Goal: Task Accomplishment & Management: Use online tool/utility

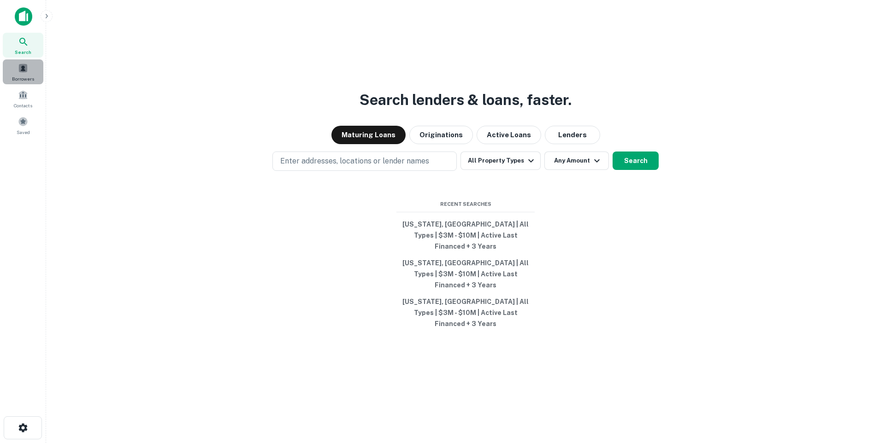
click at [24, 63] on span at bounding box center [23, 68] width 10 height 10
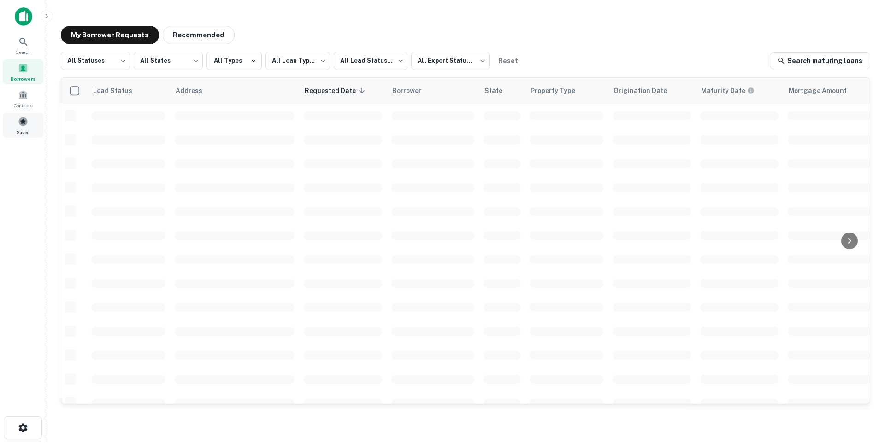
click at [8, 125] on div "Saved" at bounding box center [23, 125] width 41 height 25
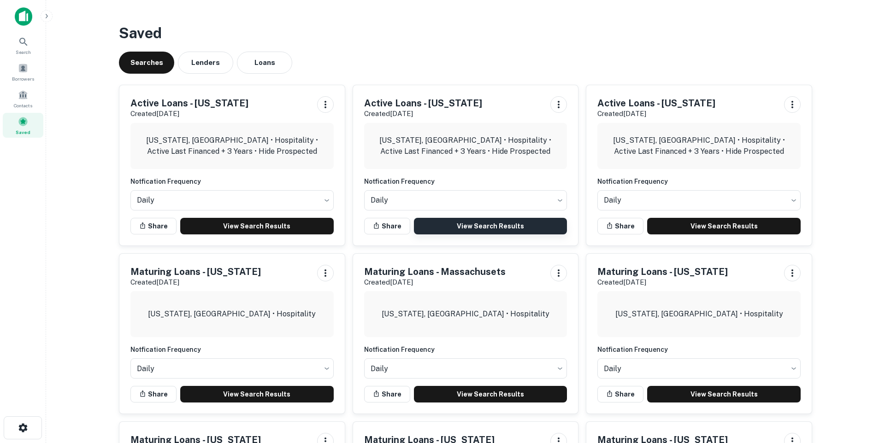
click at [491, 228] on link "View Search Results" at bounding box center [490, 226] width 153 height 17
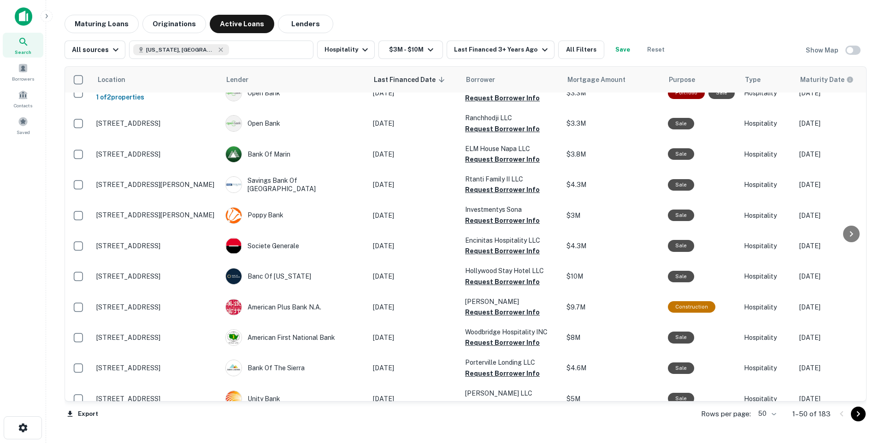
scroll to position [1312, 0]
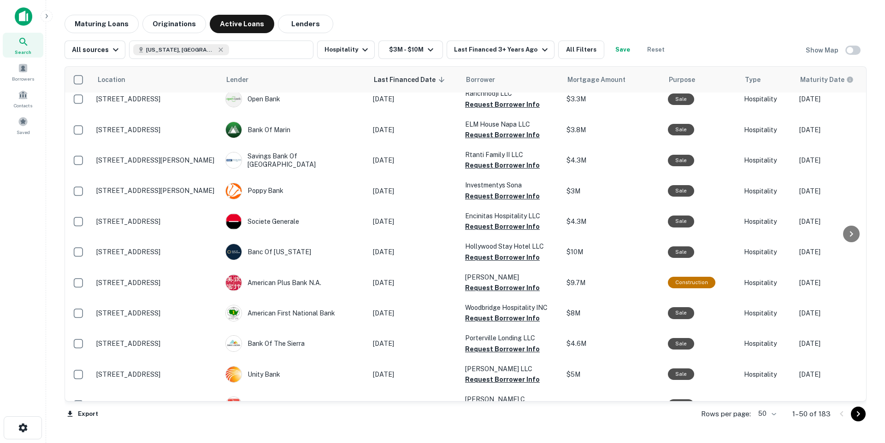
click at [772, 415] on body "Search Borrowers Contacts Saved Maturing Loans Originations Active Loans Lender…" at bounding box center [442, 221] width 885 height 443
click at [768, 425] on li "100" at bounding box center [767, 424] width 27 height 17
type input "***"
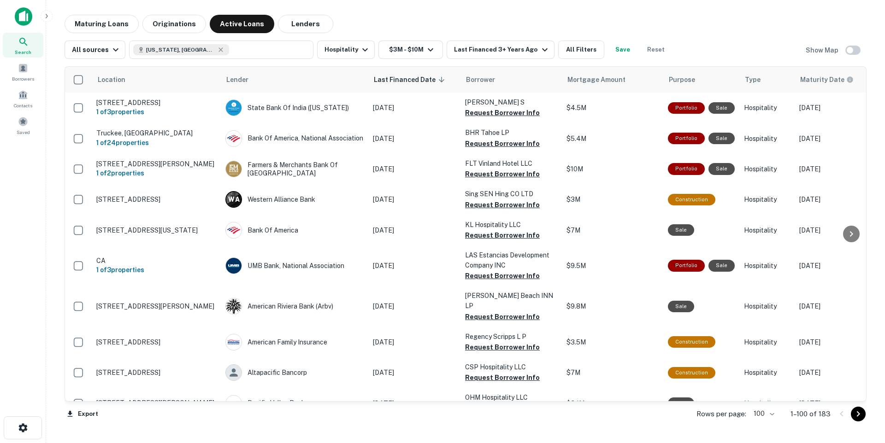
click at [859, 416] on icon "Go to next page" at bounding box center [857, 414] width 11 height 11
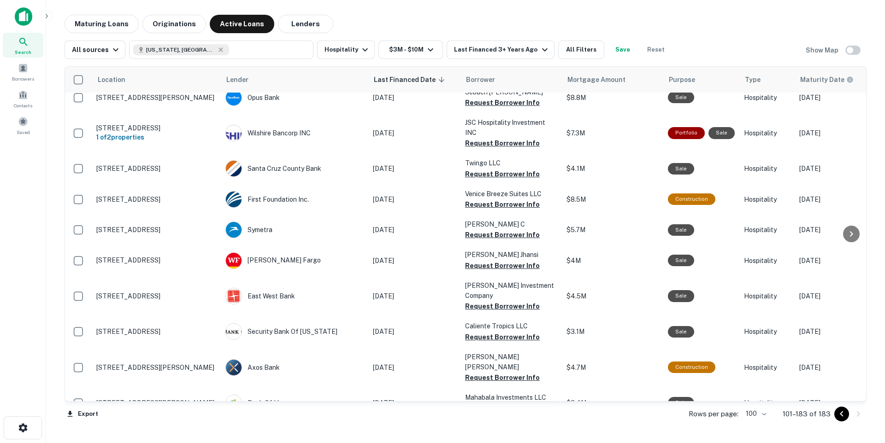
scroll to position [1591, 0]
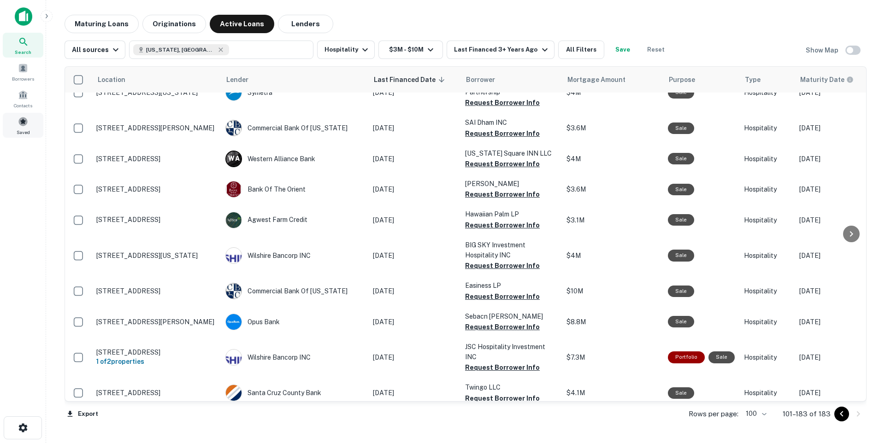
click at [15, 127] on div "Saved" at bounding box center [23, 125] width 41 height 25
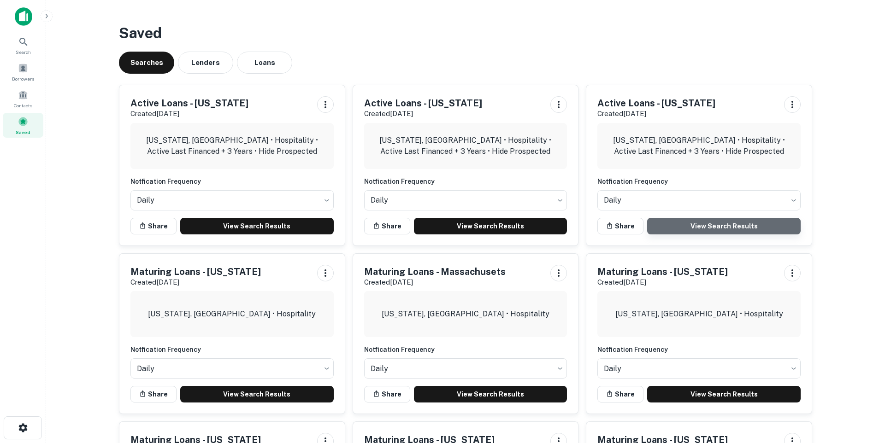
click at [690, 225] on link "View Search Results" at bounding box center [723, 226] width 153 height 17
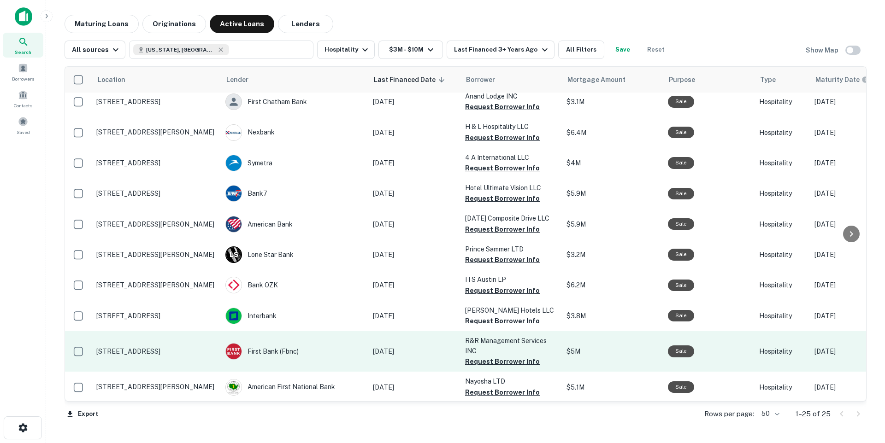
scroll to position [476, 0]
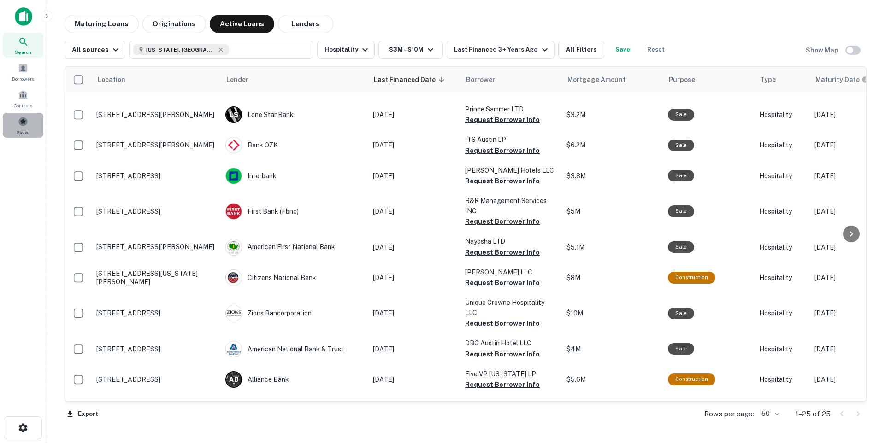
click at [21, 129] on span "Saved" at bounding box center [23, 132] width 13 height 7
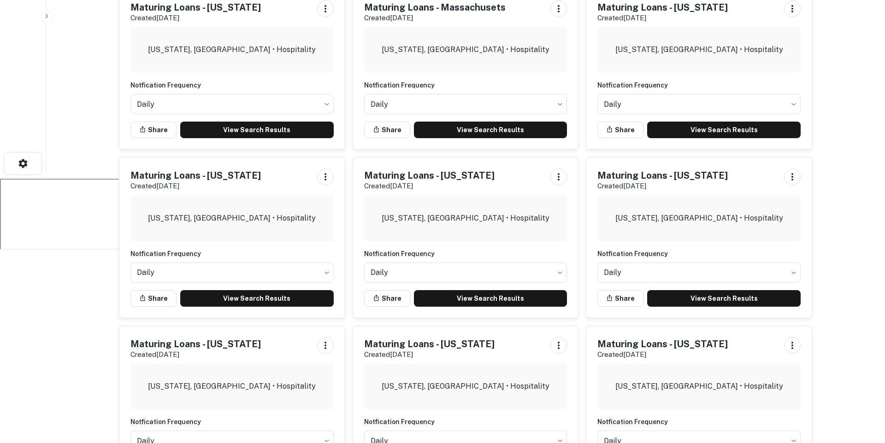
scroll to position [322, 0]
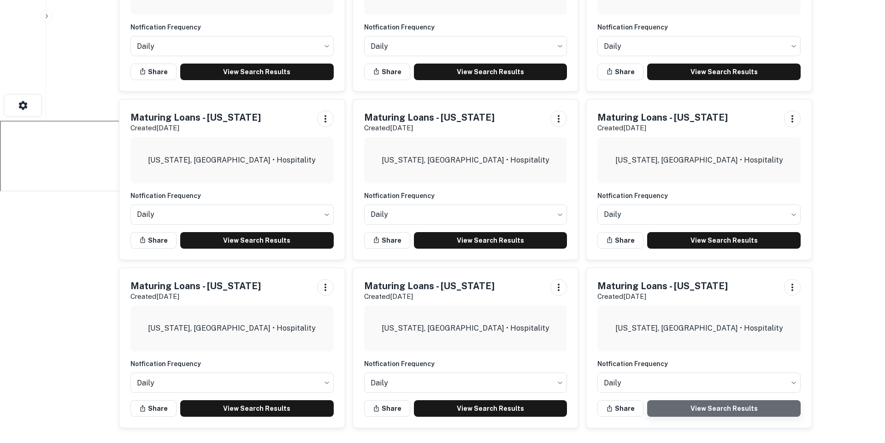
click at [715, 407] on link "View Search Results" at bounding box center [723, 408] width 153 height 17
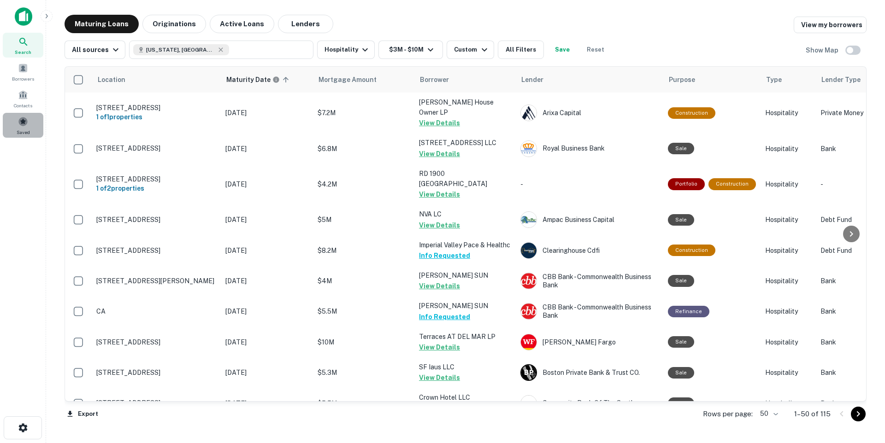
click at [18, 126] on span at bounding box center [23, 122] width 10 height 10
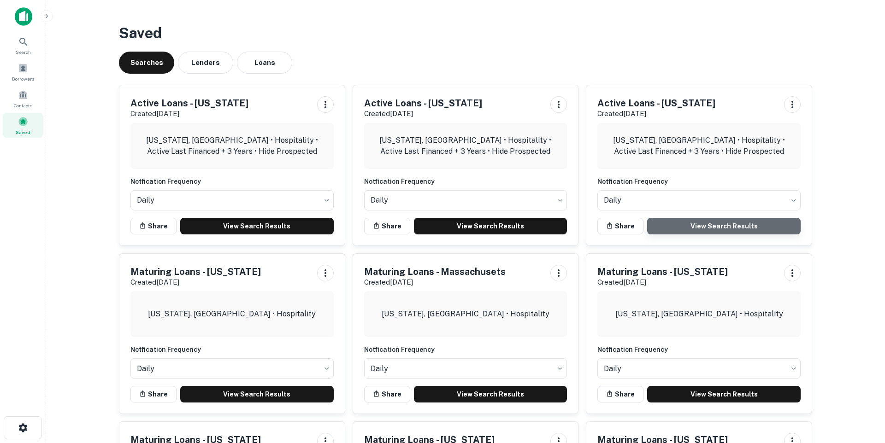
click at [725, 225] on link "View Search Results" at bounding box center [723, 226] width 153 height 17
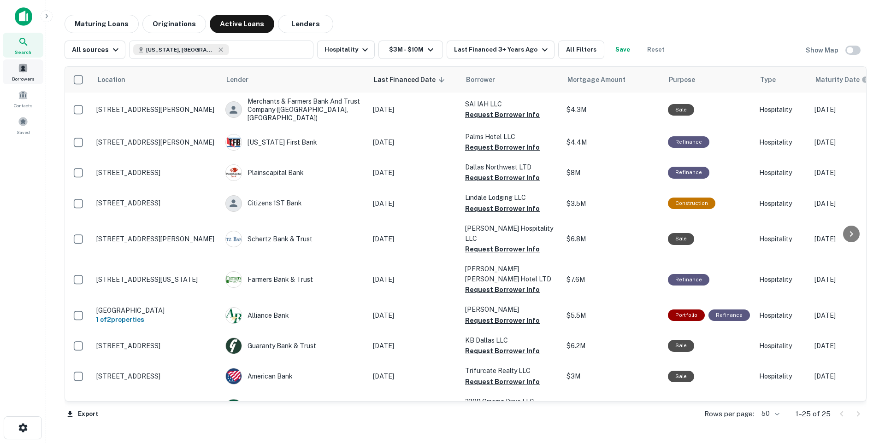
click at [26, 70] on span at bounding box center [23, 68] width 10 height 10
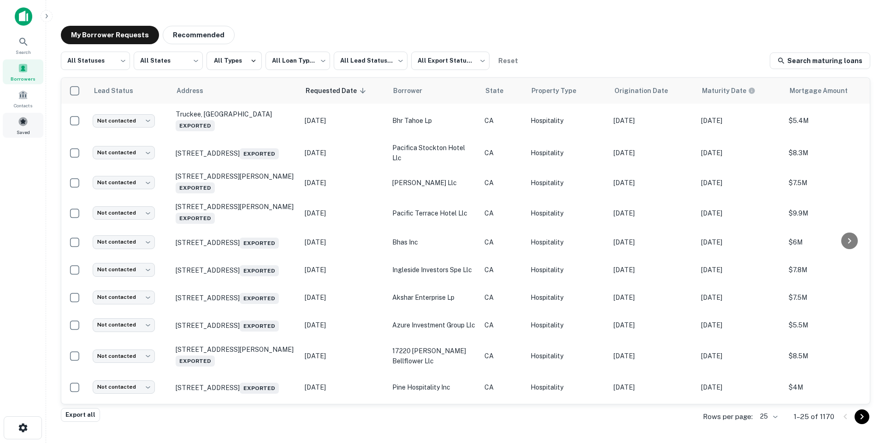
click at [13, 129] on div "Saved" at bounding box center [23, 125] width 41 height 25
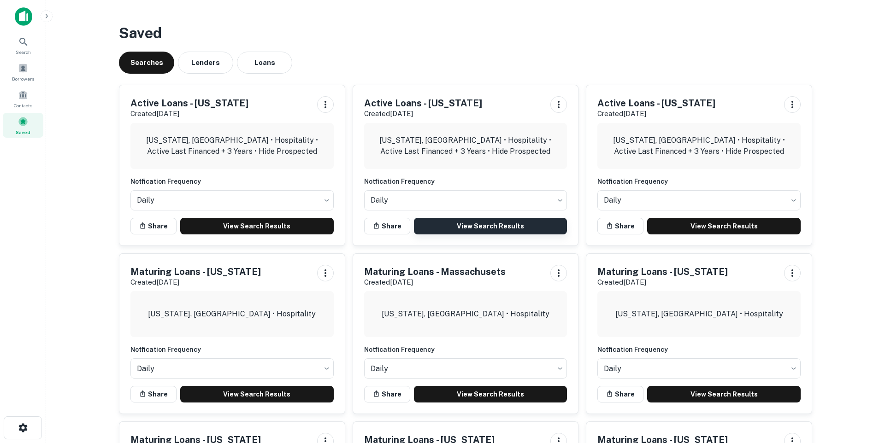
click at [492, 222] on link "View Search Results" at bounding box center [490, 226] width 153 height 17
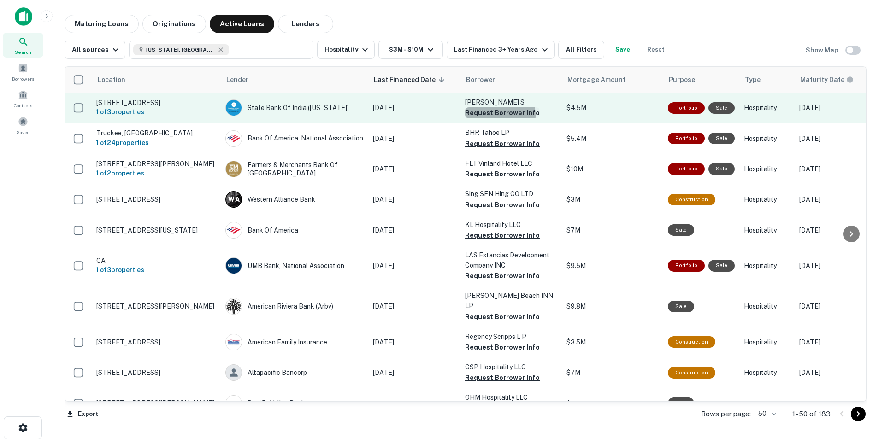
click at [489, 118] on button "Request Borrower Info" at bounding box center [502, 112] width 75 height 11
